Goal: Register for event/course

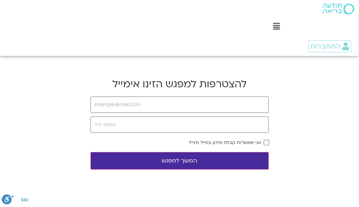
type input "[EMAIL_ADDRESS][DOMAIN_NAME]"
click at [134, 124] on input "tel" at bounding box center [179, 124] width 178 height 16
type input "0523479392"
click at [209, 163] on button "המשך למפגש" at bounding box center [179, 160] width 178 height 17
click at [269, 140] on body "דלג לתוכן Main Menu מי אנחנו מי אנחנו שאלות נפוצות מנחים ומנחות בתודעה בריאה מה…" at bounding box center [179, 206] width 359 height 412
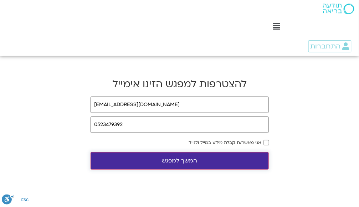
click at [173, 163] on button "המשך למפגש" at bounding box center [179, 160] width 178 height 17
click at [175, 161] on button "המשך למפגש" at bounding box center [179, 160] width 178 height 17
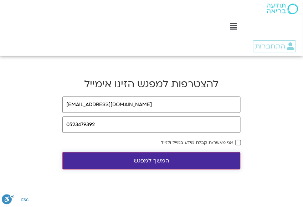
click at [141, 163] on button "המשך למפגש" at bounding box center [151, 160] width 178 height 17
click at [146, 161] on button "המשך למפגש" at bounding box center [151, 160] width 178 height 17
click at [40, 124] on body "דלג לתוכן Main Menu מי אנחנו מי אנחנו שאלות נפוצות מנחים ומנחות בתודעה בריאה מה…" at bounding box center [151, 206] width 303 height 412
click at [166, 69] on body "דלג לתוכן Main Menu מי אנחנו מי אנחנו שאלות נפוצות מנחים ומנחות בתודעה בריאה מה…" at bounding box center [151, 206] width 303 height 412
click at [271, 45] on span "התחברות" at bounding box center [270, 46] width 30 height 8
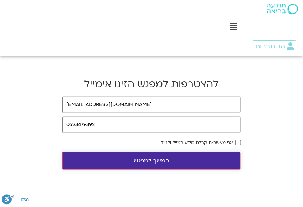
click at [147, 160] on button "המשך למפגש" at bounding box center [151, 160] width 178 height 17
